Goal: Task Accomplishment & Management: Complete application form

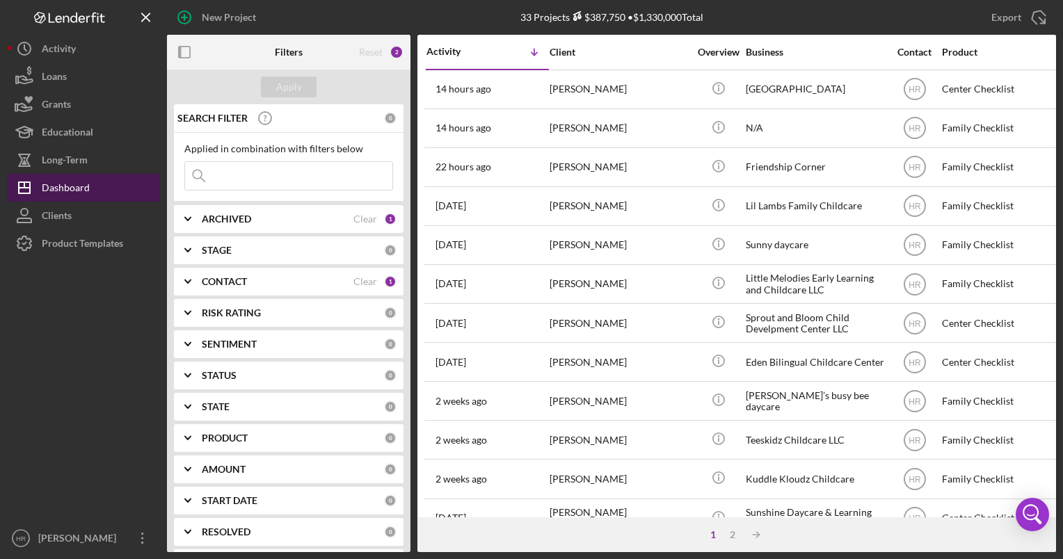
click at [80, 191] on div "Dashboard" at bounding box center [66, 189] width 48 height 31
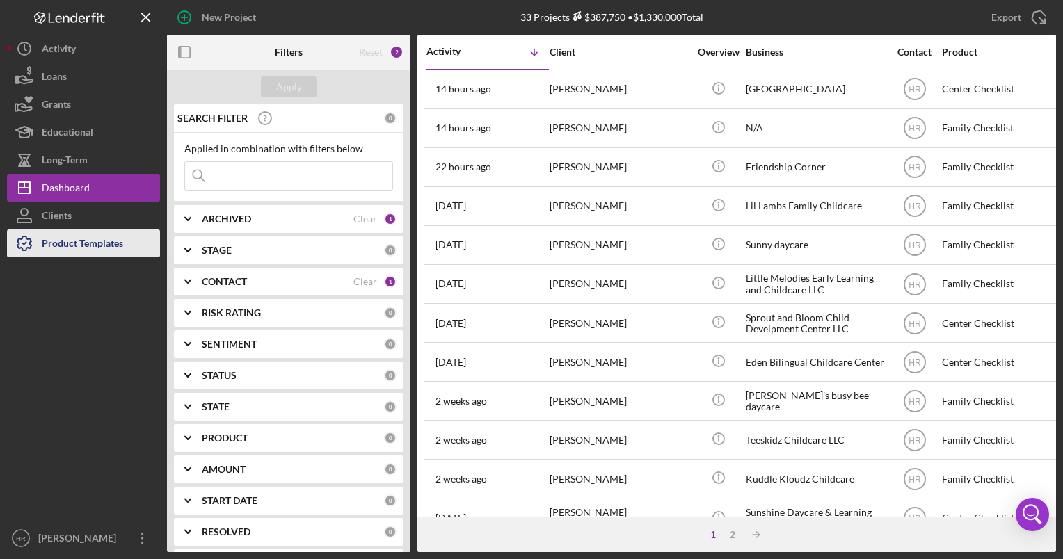
click at [95, 250] on div "Product Templates" at bounding box center [82, 245] width 81 height 31
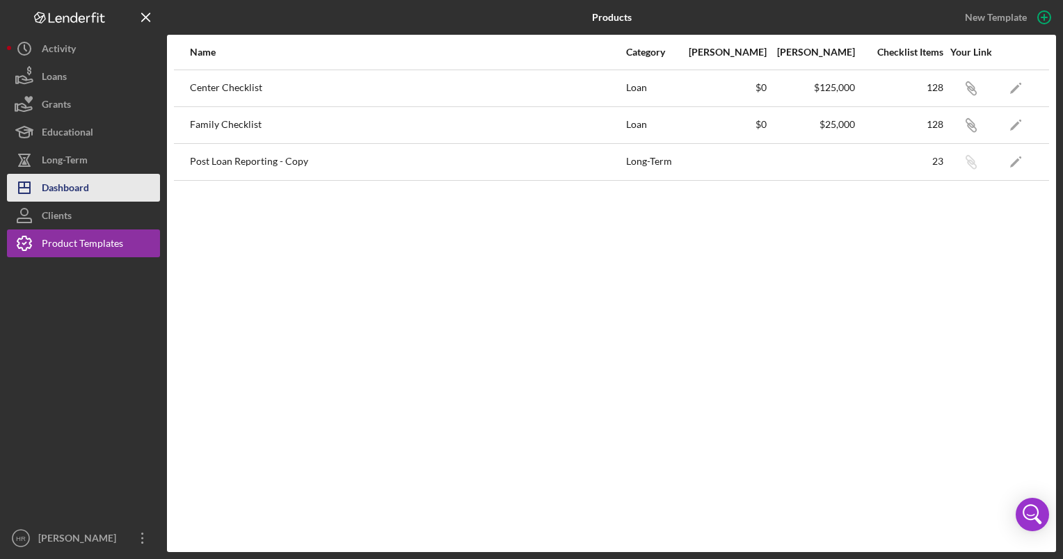
click at [95, 190] on button "Icon/Dashboard Dashboard" at bounding box center [83, 188] width 153 height 28
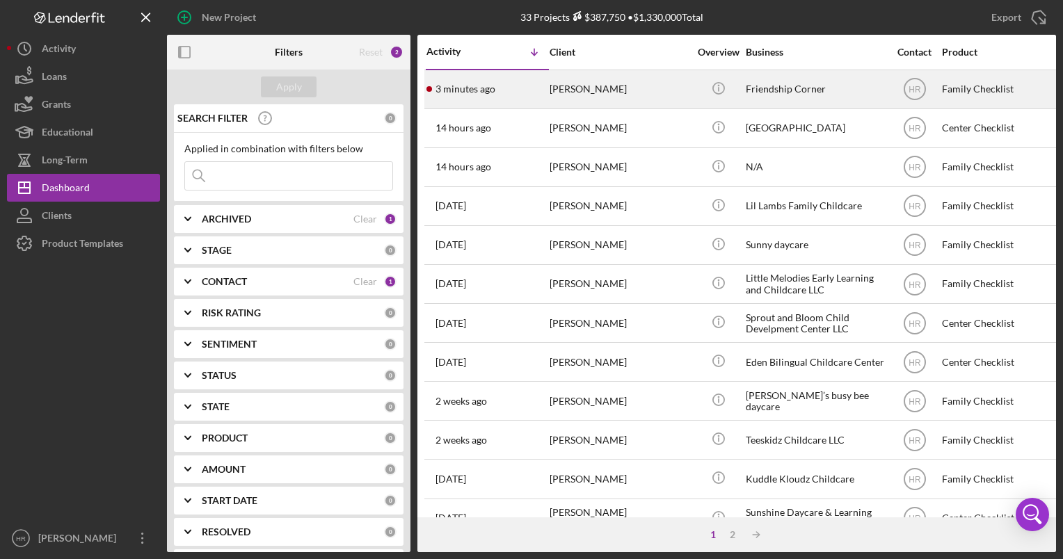
click at [781, 83] on div "Friendship Corner" at bounding box center [815, 89] width 139 height 37
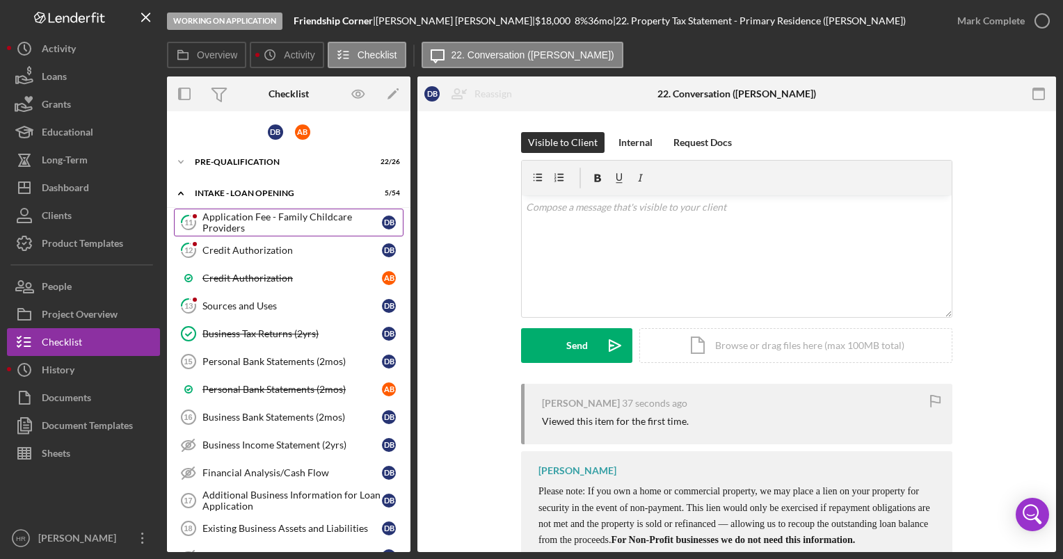
click at [278, 220] on div "Application Fee - Family Childcare Providers" at bounding box center [292, 223] width 180 height 22
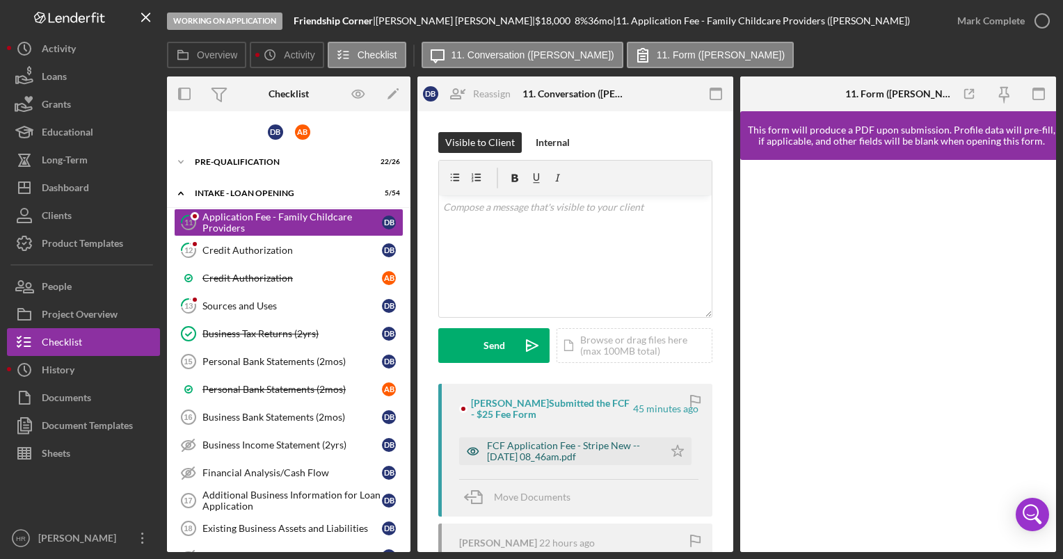
click at [541, 449] on div "FCF Application Fee - Stripe New -- [DATE] 08_46am.pdf" at bounding box center [572, 451] width 170 height 22
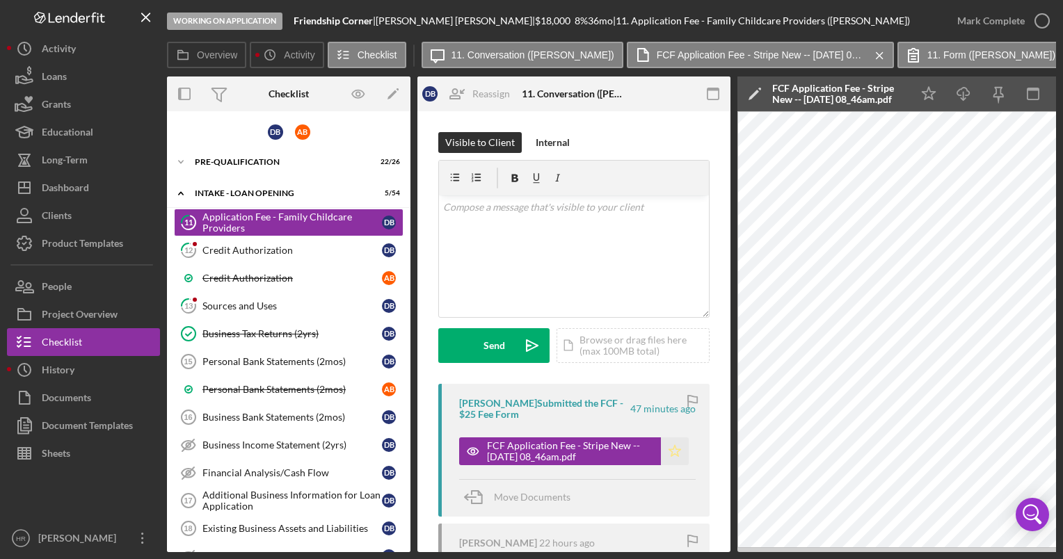
click at [670, 445] on icon "Icon/Star" at bounding box center [675, 452] width 28 height 28
click at [1035, 17] on icon "button" at bounding box center [1042, 20] width 35 height 35
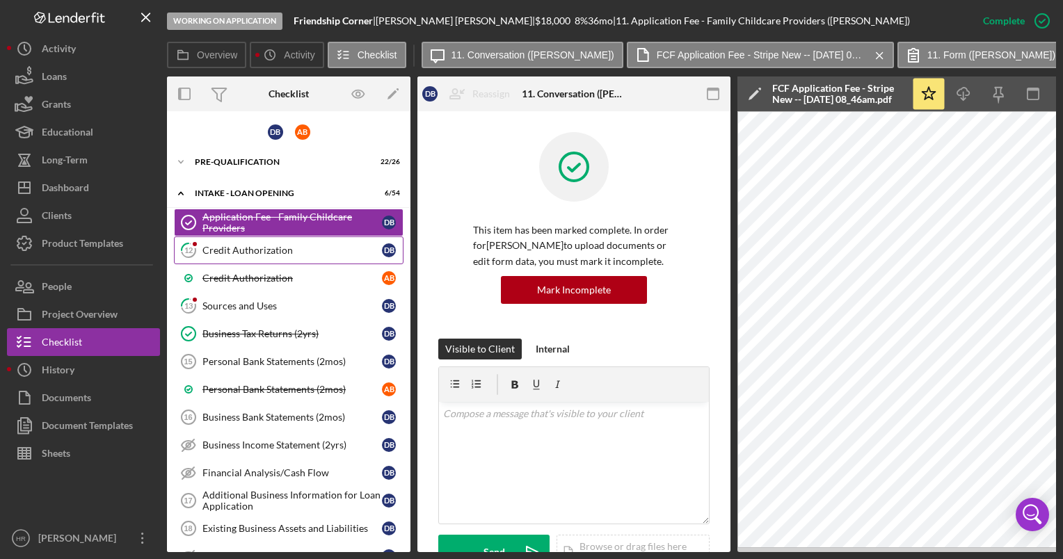
click at [255, 246] on div "Credit Authorization" at bounding box center [292, 250] width 180 height 11
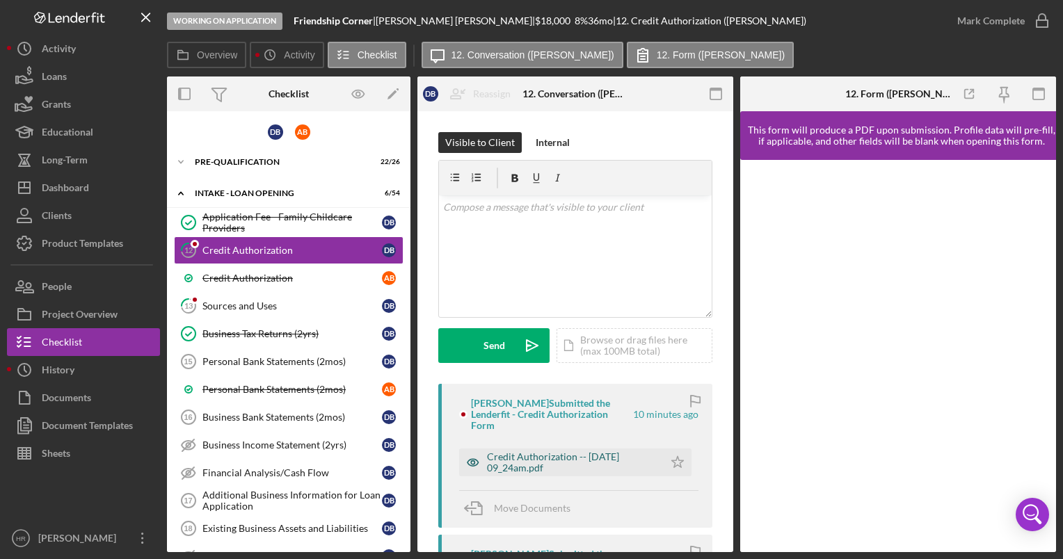
click at [557, 459] on div "Credit Authorization -- [DATE] 09_24am.pdf" at bounding box center [572, 463] width 170 height 22
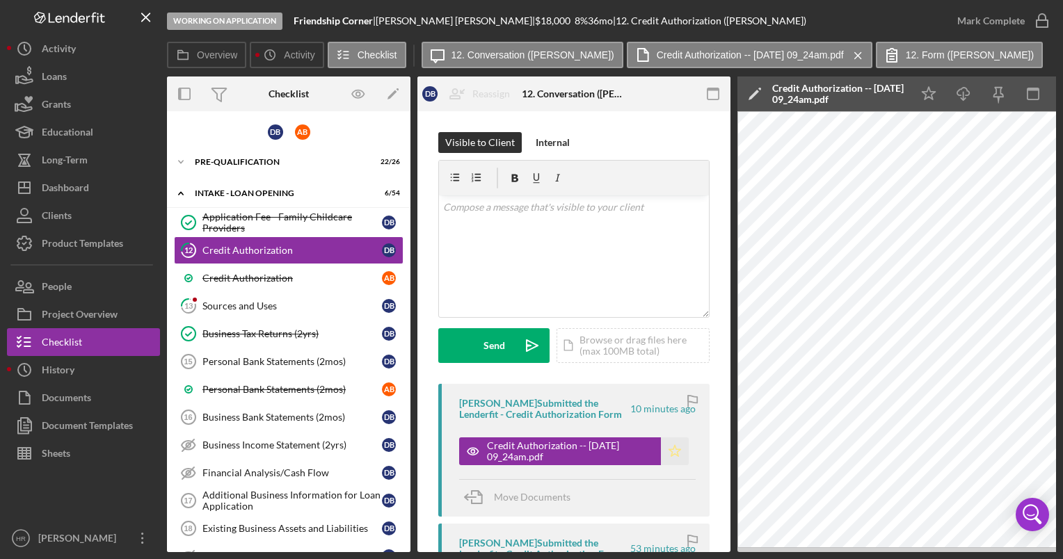
click at [674, 449] on polygon "button" at bounding box center [675, 450] width 12 height 11
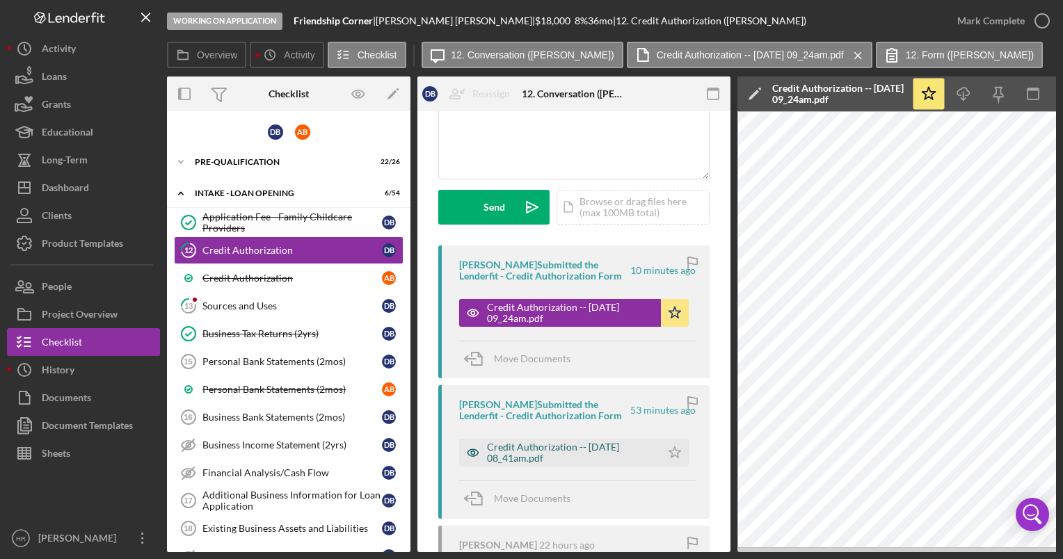
scroll to position [139, 0]
click at [1040, 15] on icon "button" at bounding box center [1042, 20] width 35 height 35
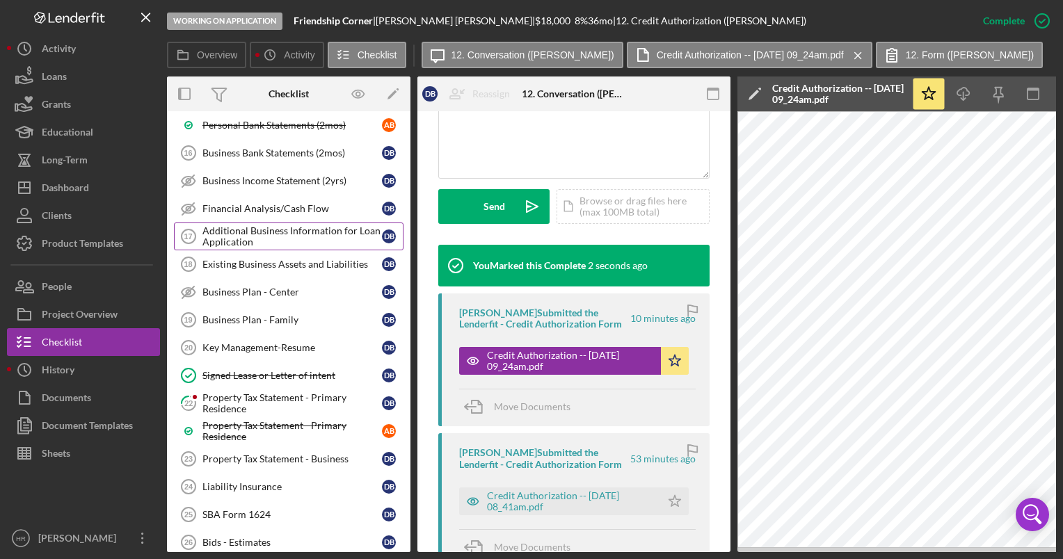
scroll to position [278, 0]
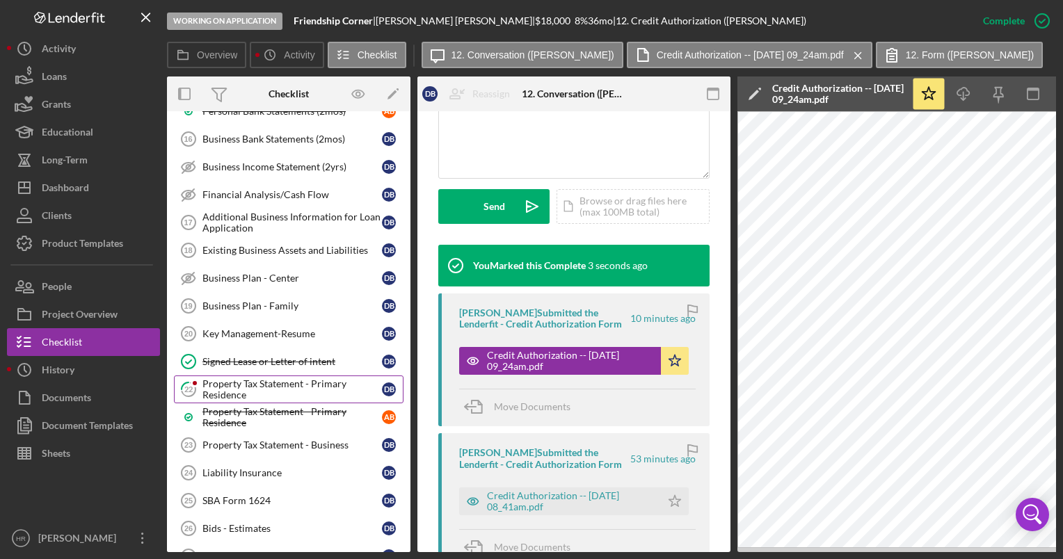
click at [248, 379] on div "Property Tax Statement - Primary Residence" at bounding box center [292, 390] width 180 height 22
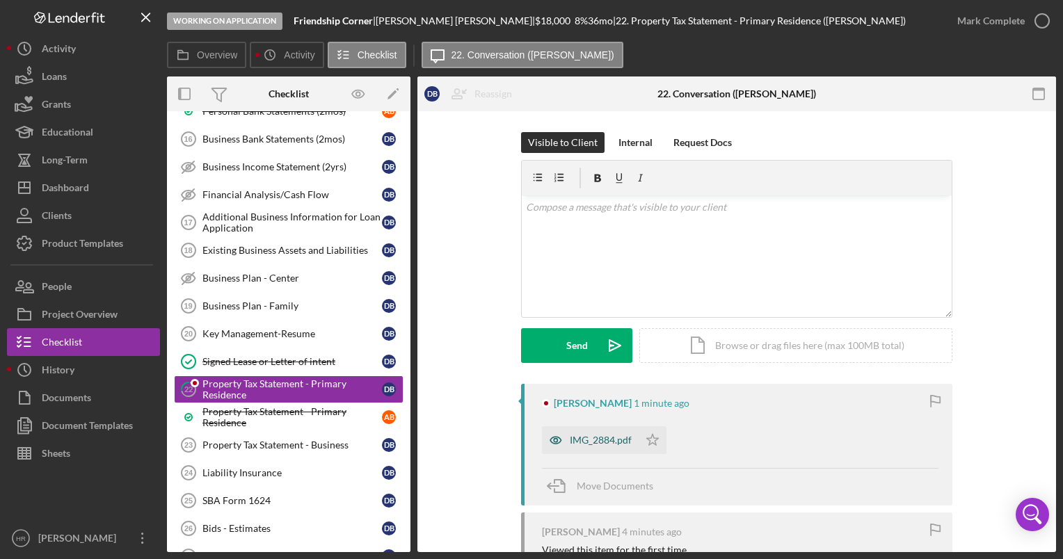
click at [584, 443] on div "IMG_2884.pdf" at bounding box center [601, 440] width 62 height 11
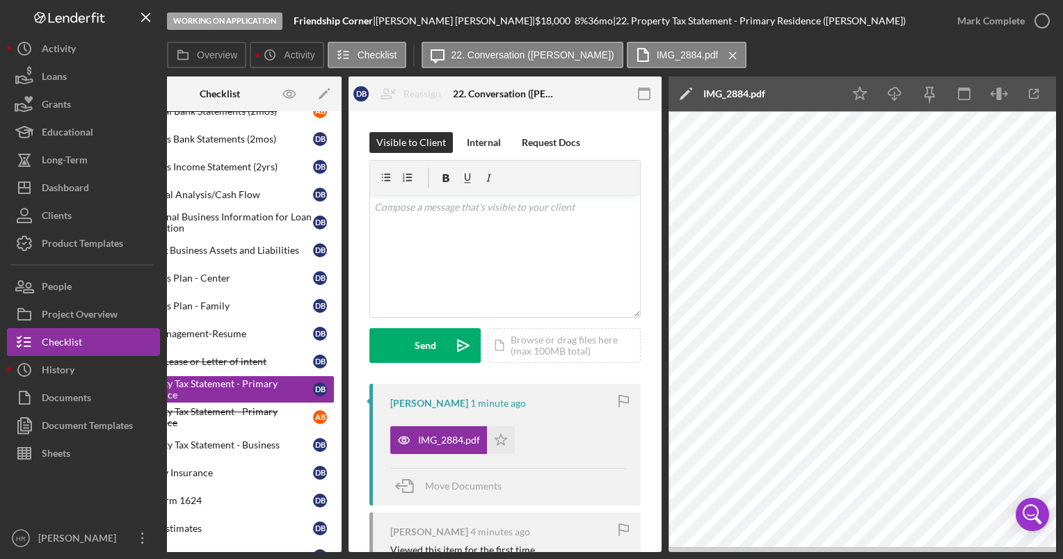
scroll to position [0, 98]
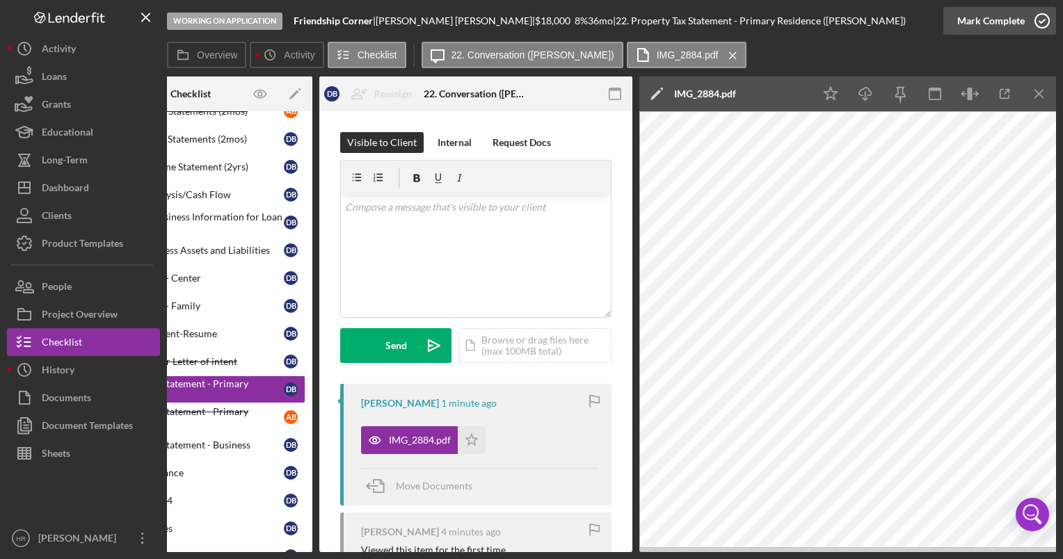
click at [1042, 19] on icon "button" at bounding box center [1042, 20] width 35 height 35
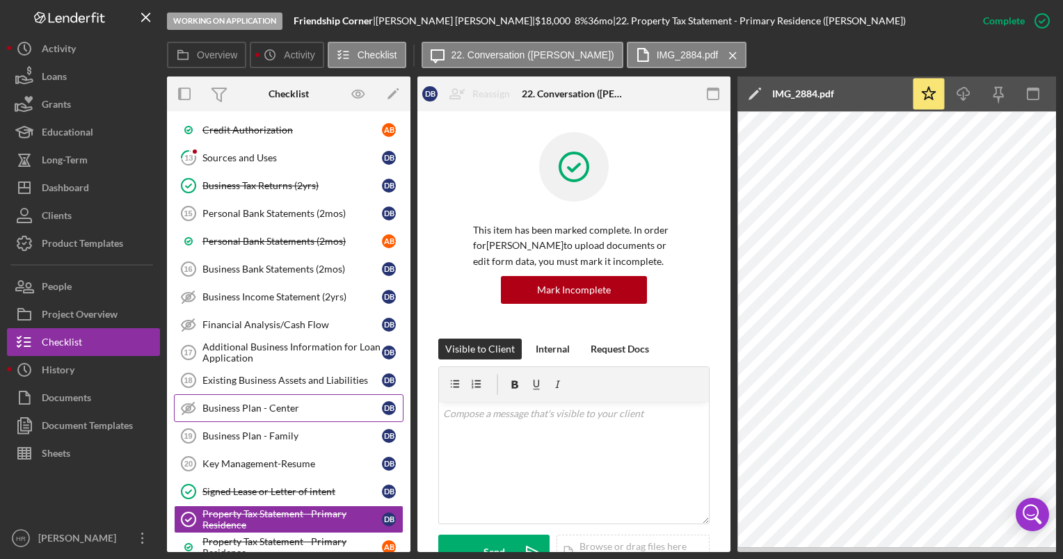
scroll to position [0, 0]
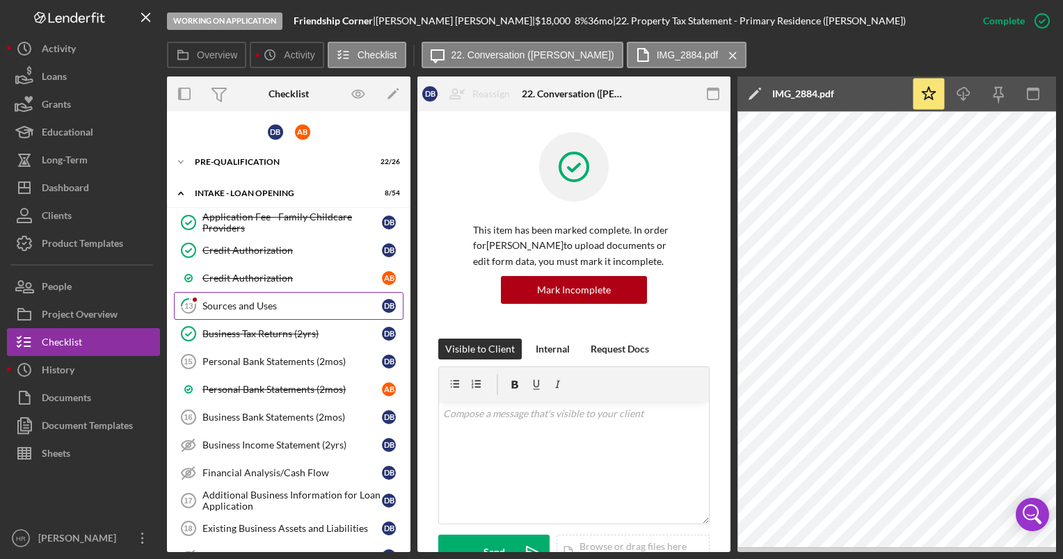
drag, startPoint x: 227, startPoint y: 306, endPoint x: 347, endPoint y: 315, distance: 120.0
click at [228, 306] on div "Sources and Uses" at bounding box center [292, 306] width 180 height 11
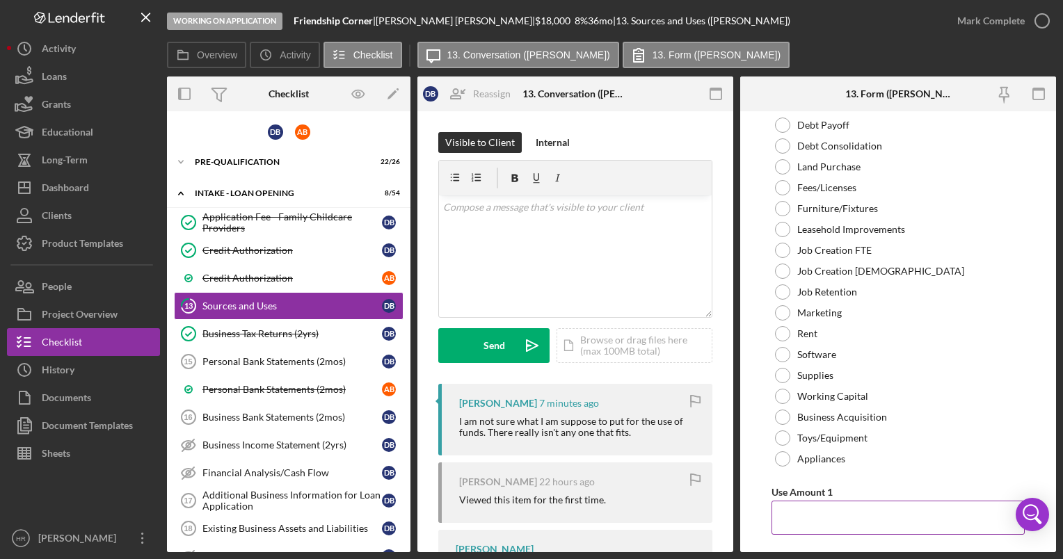
scroll to position [1740, 0]
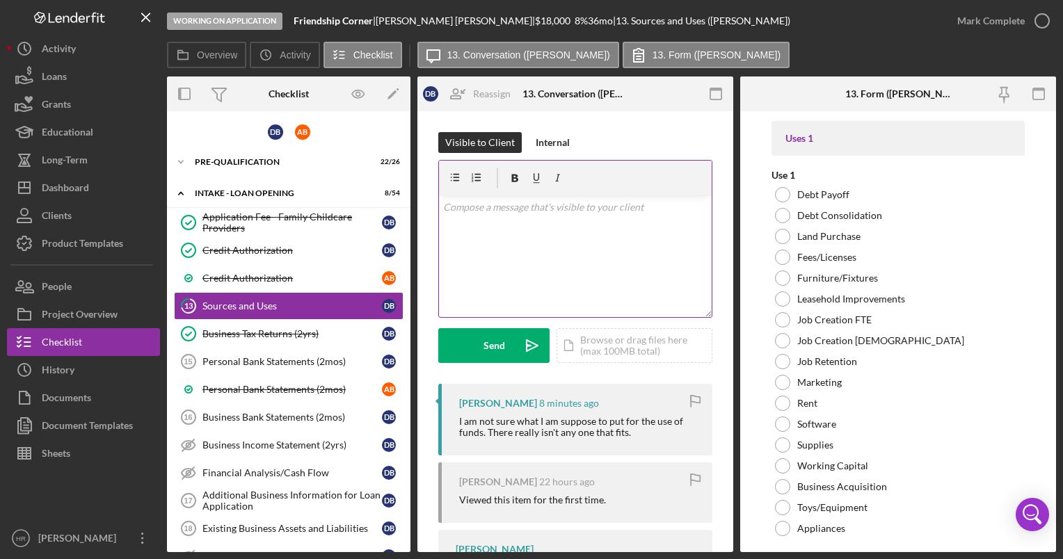
drag, startPoint x: 516, startPoint y: 247, endPoint x: 533, endPoint y: 243, distance: 17.9
click at [516, 247] on div "v Color teal Color pink Remove color Add row above Add row below Add column bef…" at bounding box center [575, 257] width 273 height 122
click at [518, 225] on p "Hello, based on our initial contact, your loan request is for an outdoor shed" at bounding box center [575, 215] width 265 height 31
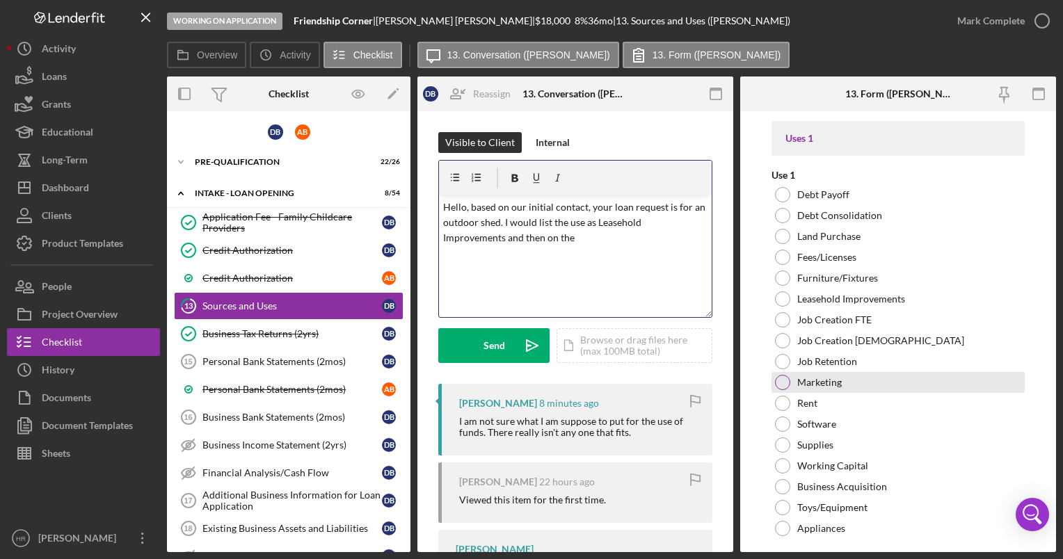
scroll to position [1948, 0]
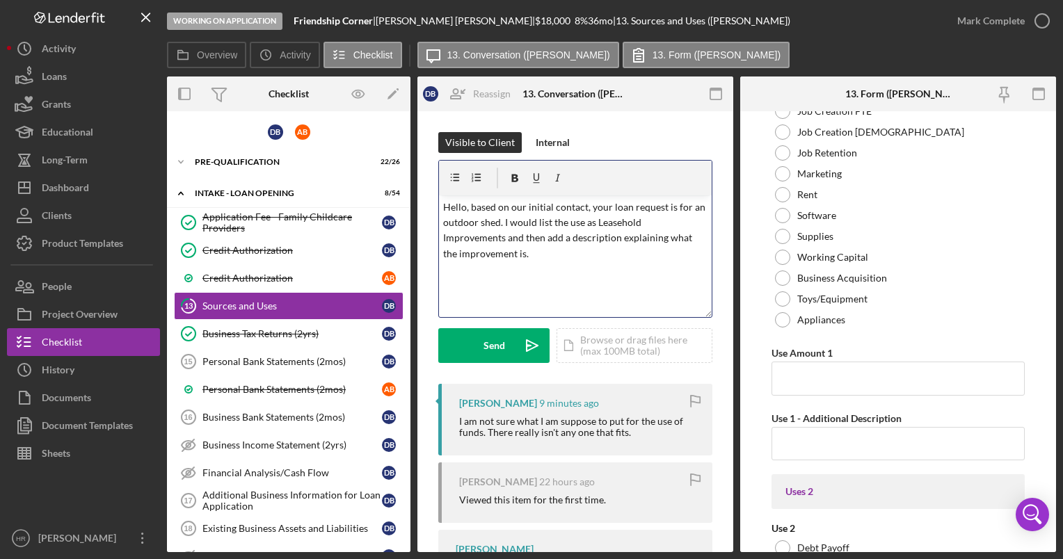
click at [529, 259] on p "Hello, based on our initial contact, your loan request is for an outdoor shed. …" at bounding box center [575, 231] width 265 height 63
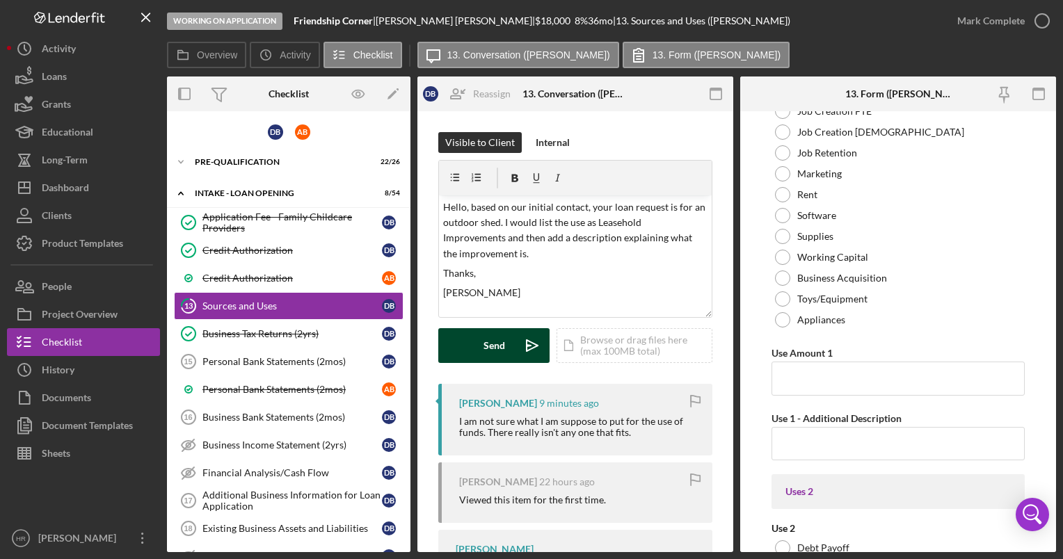
click at [508, 351] on button "Send Icon/icon-invite-send" at bounding box center [493, 345] width 111 height 35
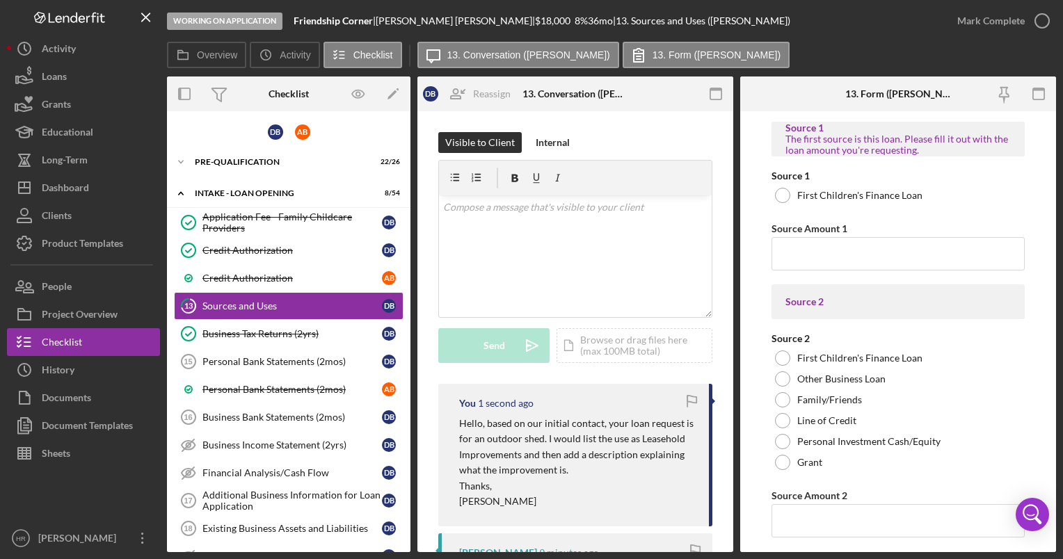
scroll to position [0, 0]
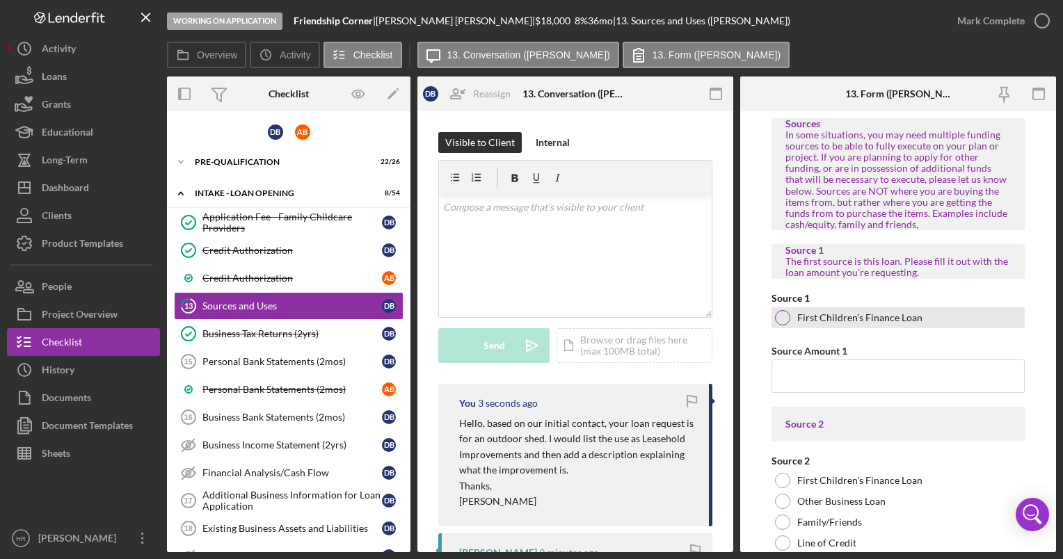
click at [780, 317] on div at bounding box center [782, 317] width 15 height 15
click at [813, 377] on input "Source Amount 1" at bounding box center [898, 376] width 253 height 33
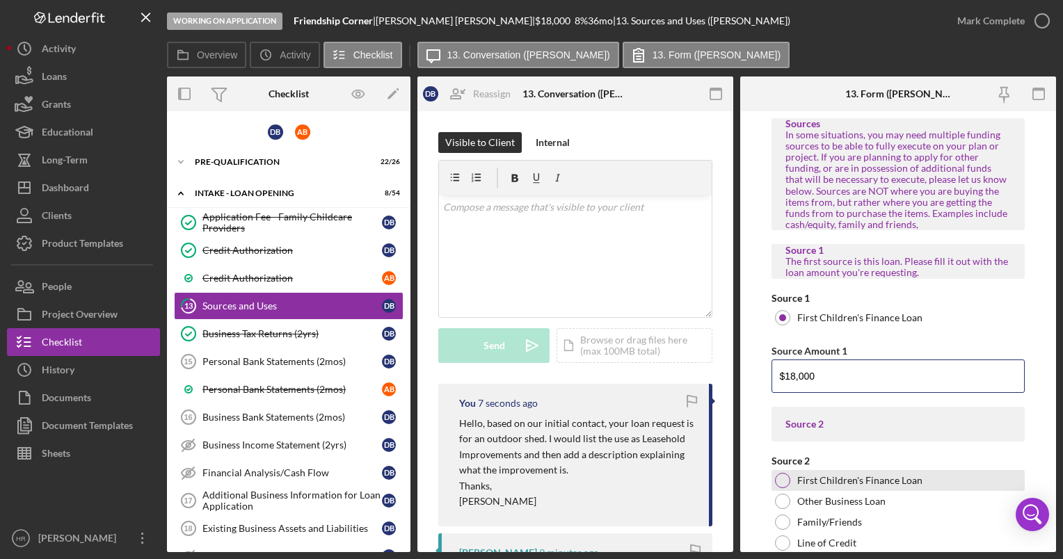
type input "$18,000"
click at [790, 473] on div "First Children's Finance Loan" at bounding box center [898, 480] width 253 height 21
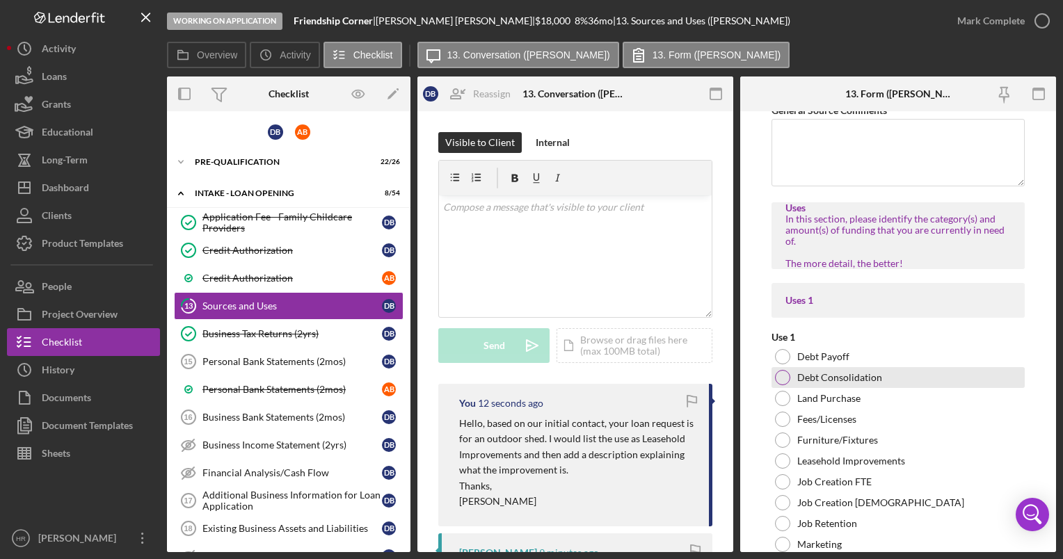
scroll to position [1670, 0]
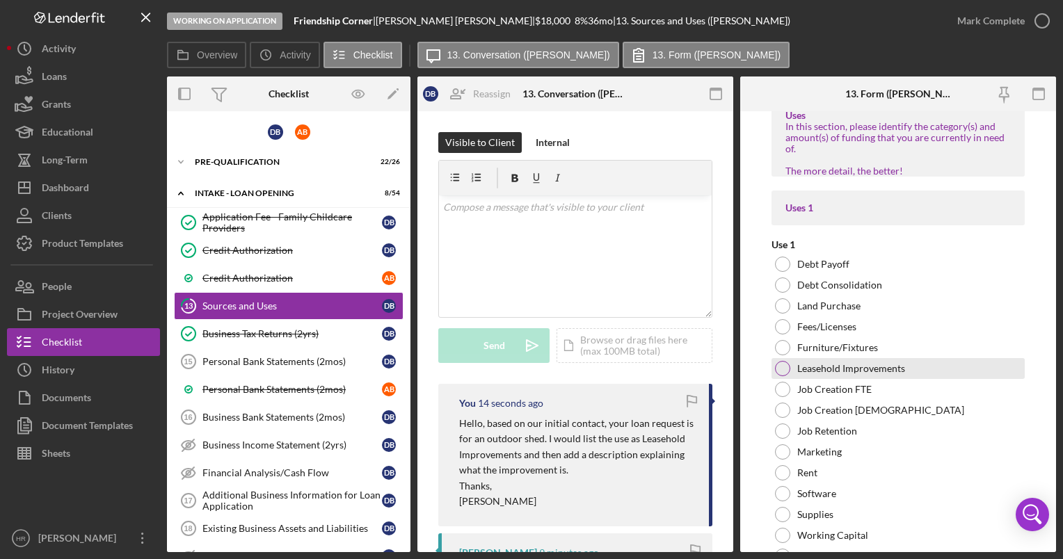
click at [785, 365] on div at bounding box center [782, 368] width 15 height 15
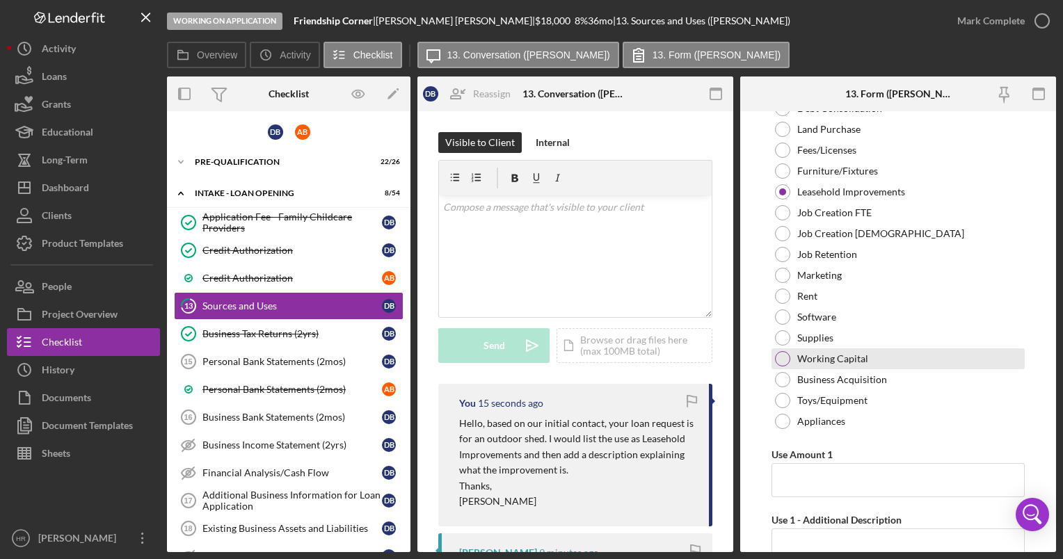
scroll to position [2018, 0]
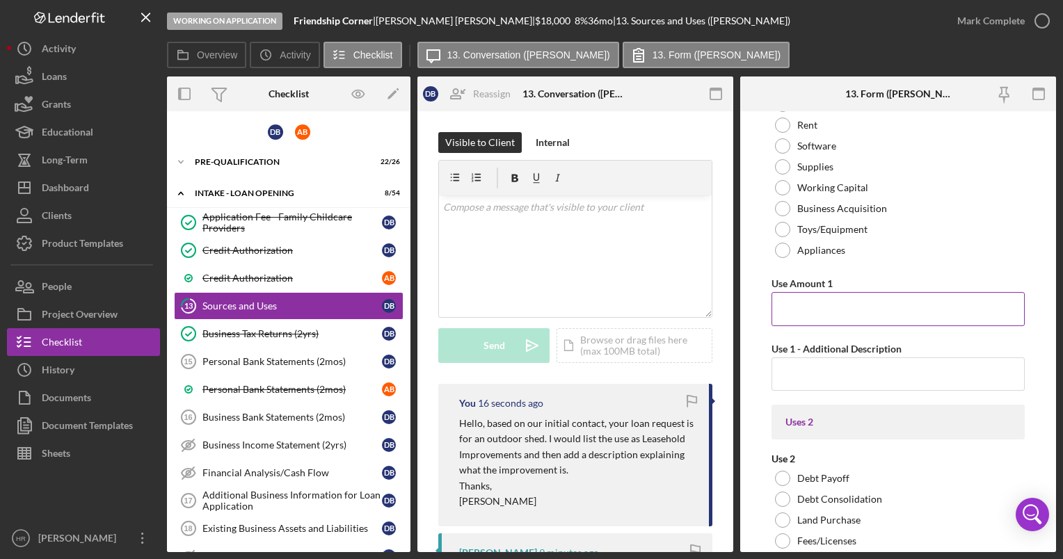
click at [814, 299] on input "Use Amount 1" at bounding box center [898, 308] width 253 height 33
type input "$18,000"
click at [826, 373] on input "Use 1 - Additional Description" at bounding box center [898, 374] width 253 height 33
type input "F"
drag, startPoint x: 829, startPoint y: 303, endPoint x: 754, endPoint y: 310, distance: 75.4
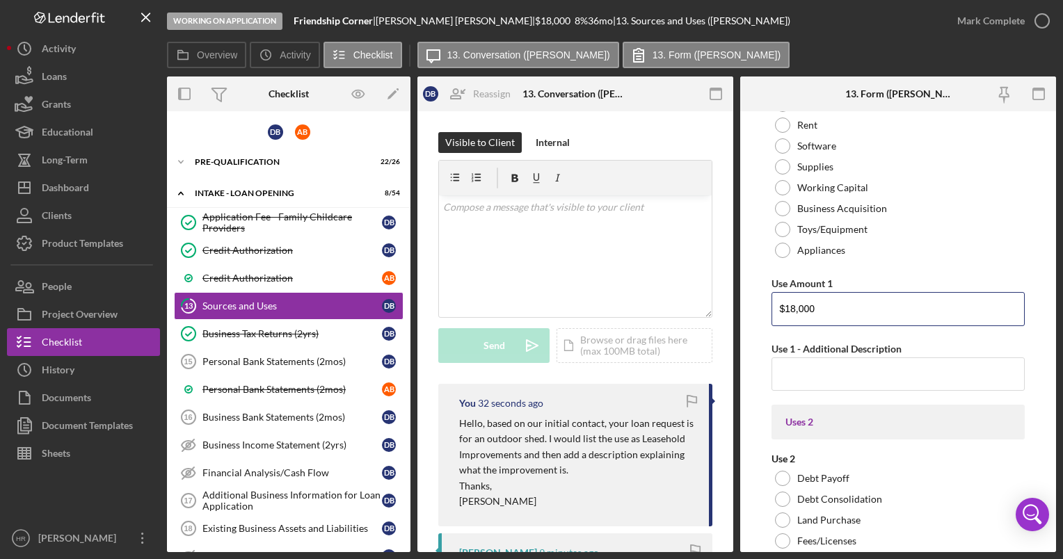
click at [754, 310] on form "Sources In some situations, you may need multiple funding sources to be able to…" at bounding box center [898, 331] width 316 height 441
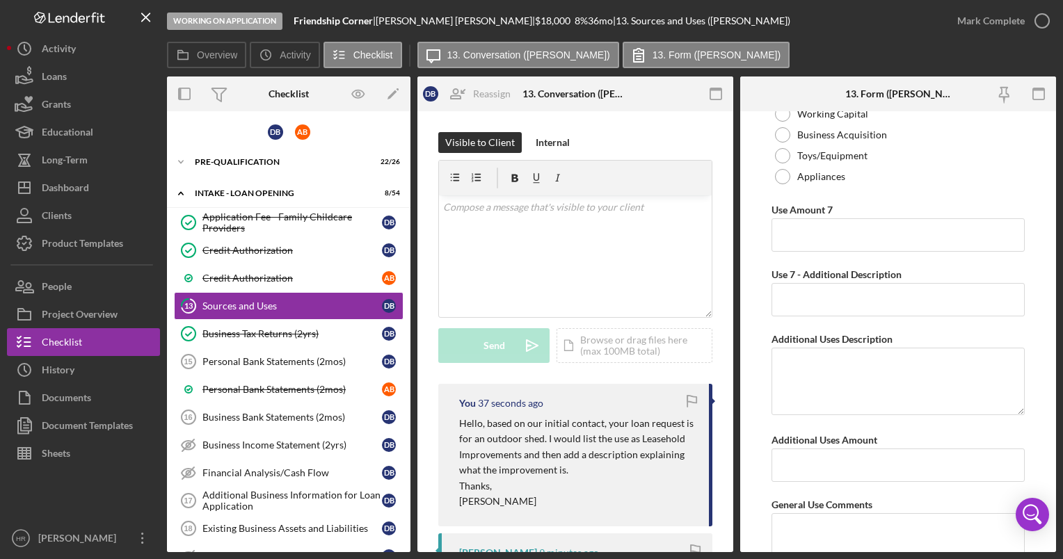
scroll to position [5683, 0]
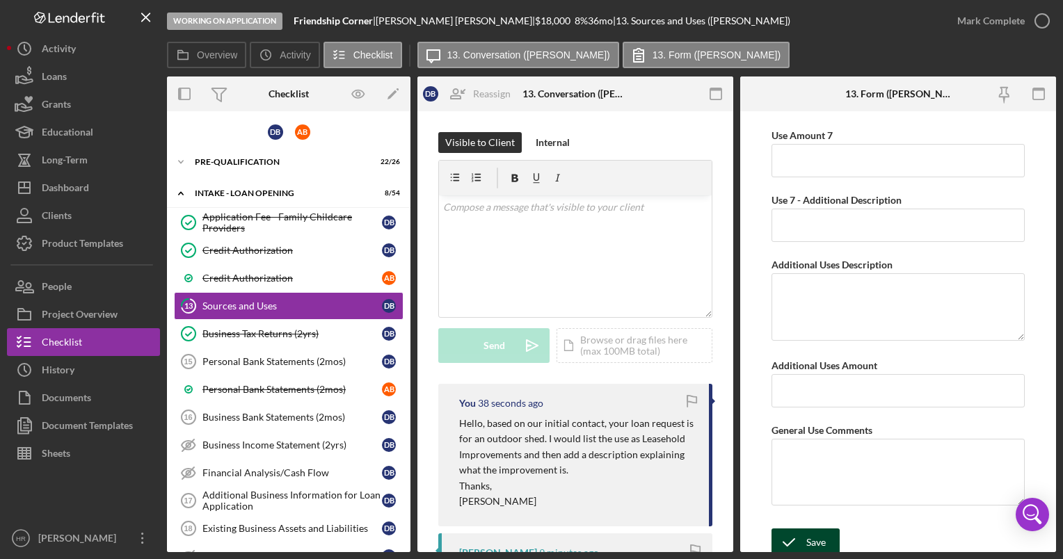
click at [818, 537] on div "Save" at bounding box center [815, 543] width 19 height 28
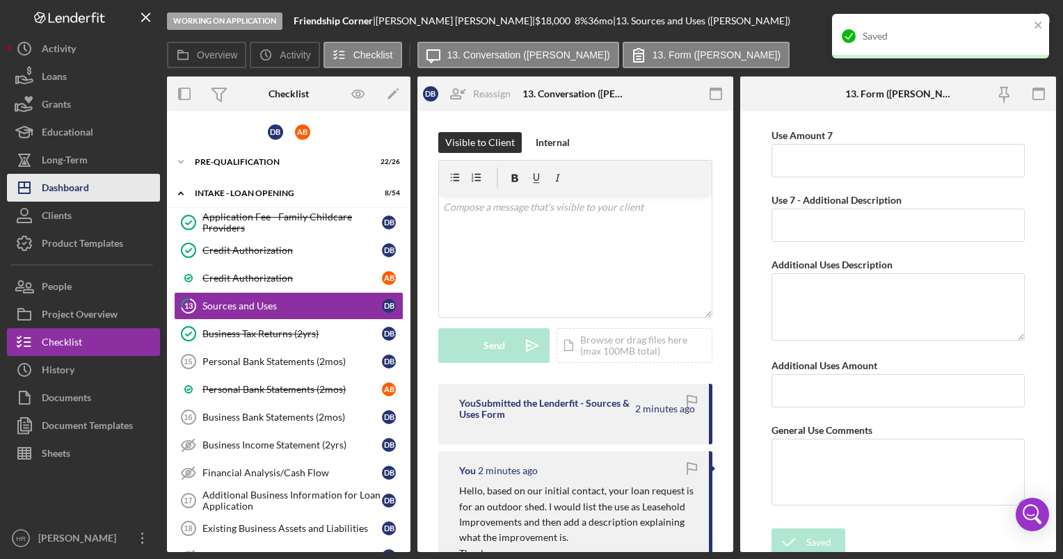
click at [86, 195] on div "Dashboard" at bounding box center [65, 189] width 47 height 31
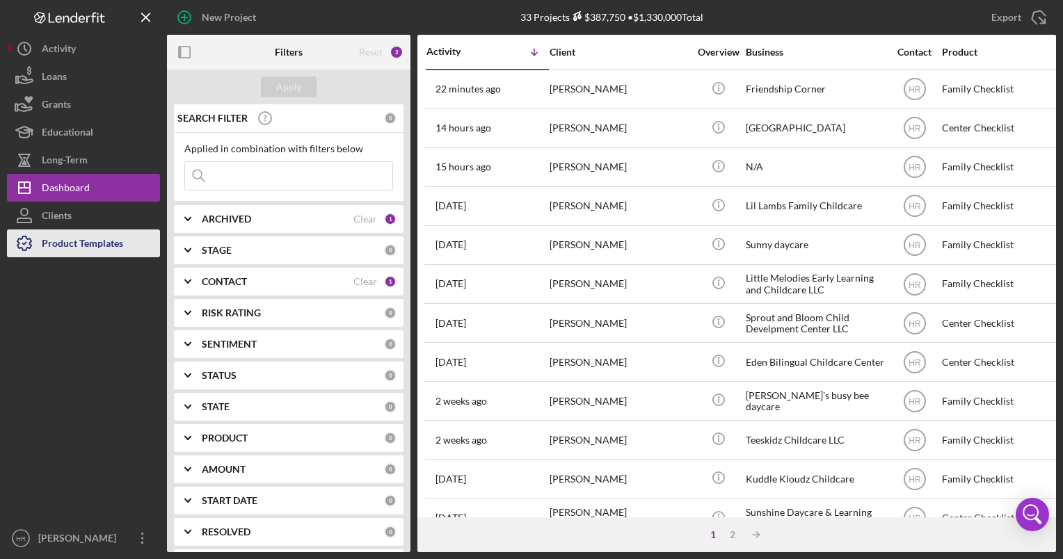
click at [90, 249] on div "Product Templates" at bounding box center [82, 245] width 81 height 31
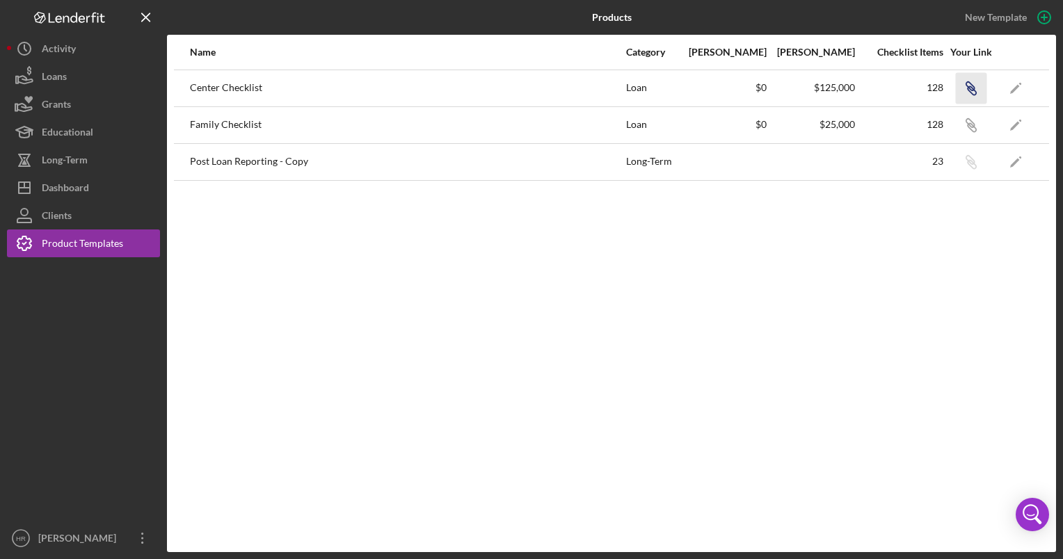
click at [977, 88] on icon "Icon/Link" at bounding box center [970, 87] width 31 height 31
click at [971, 88] on icon "Icon/Link" at bounding box center [970, 87] width 31 height 31
